Goal: Information Seeking & Learning: Learn about a topic

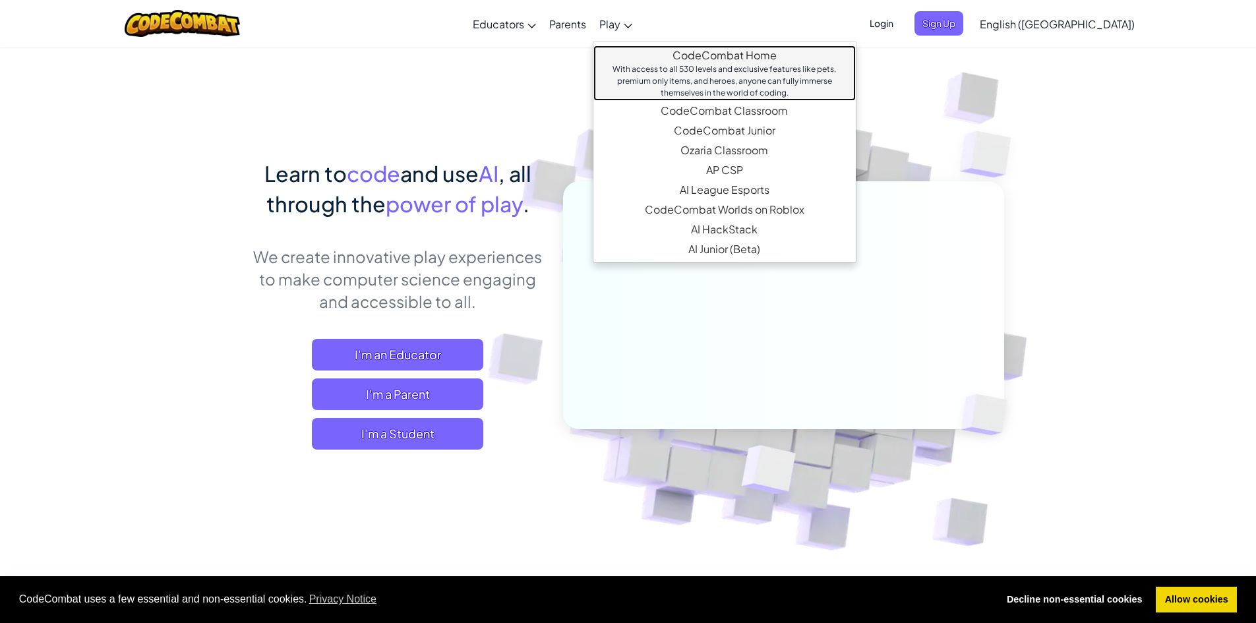
click at [748, 80] on div "With access to all 530 levels and exclusive features like pets, premium only it…" at bounding box center [725, 81] width 236 height 36
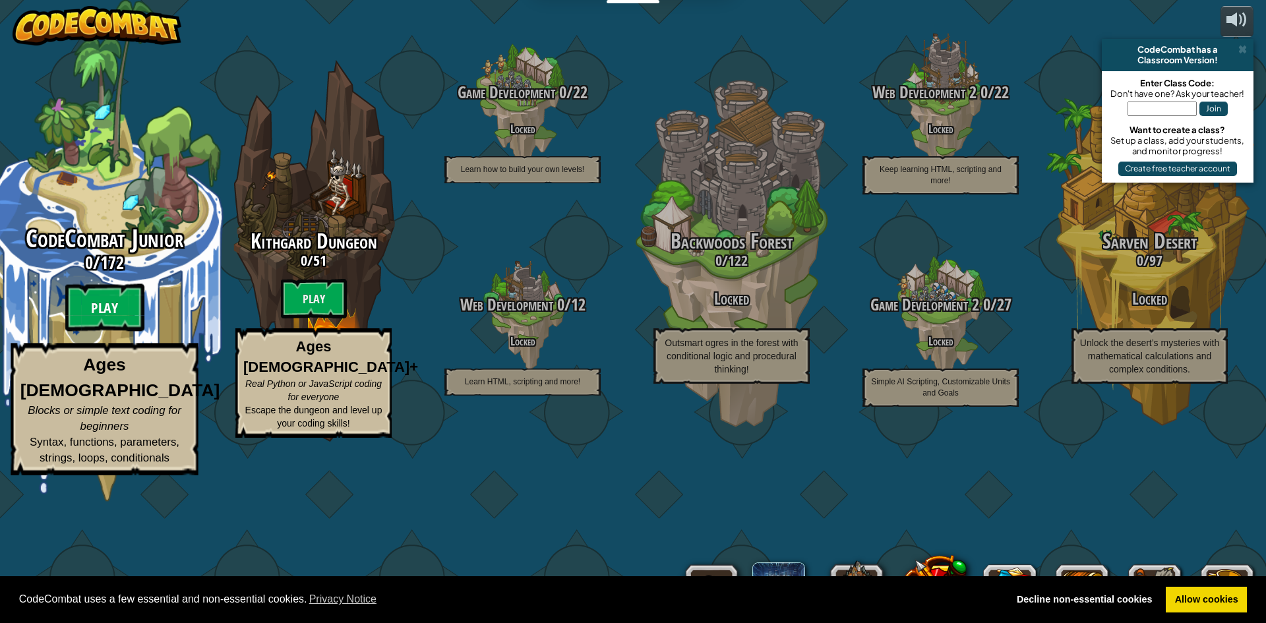
click at [98, 332] on btn "Play" at bounding box center [104, 307] width 79 height 47
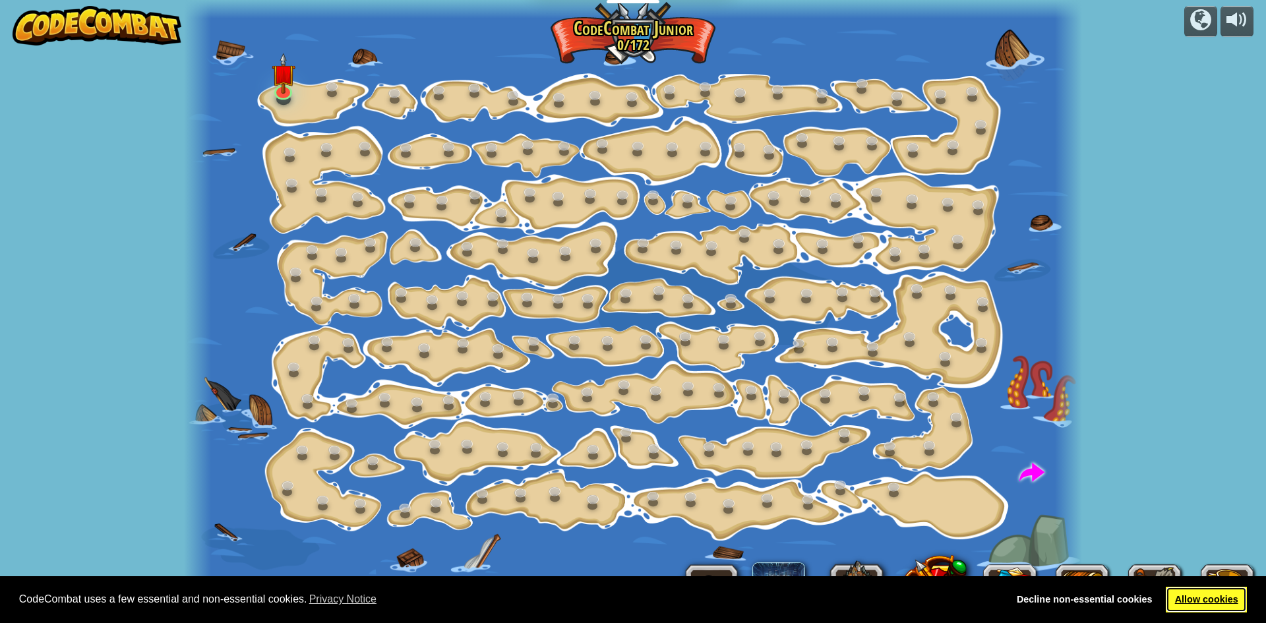
click at [1203, 611] on link "Allow cookies" at bounding box center [1206, 600] width 81 height 26
